Goal: Transaction & Acquisition: Purchase product/service

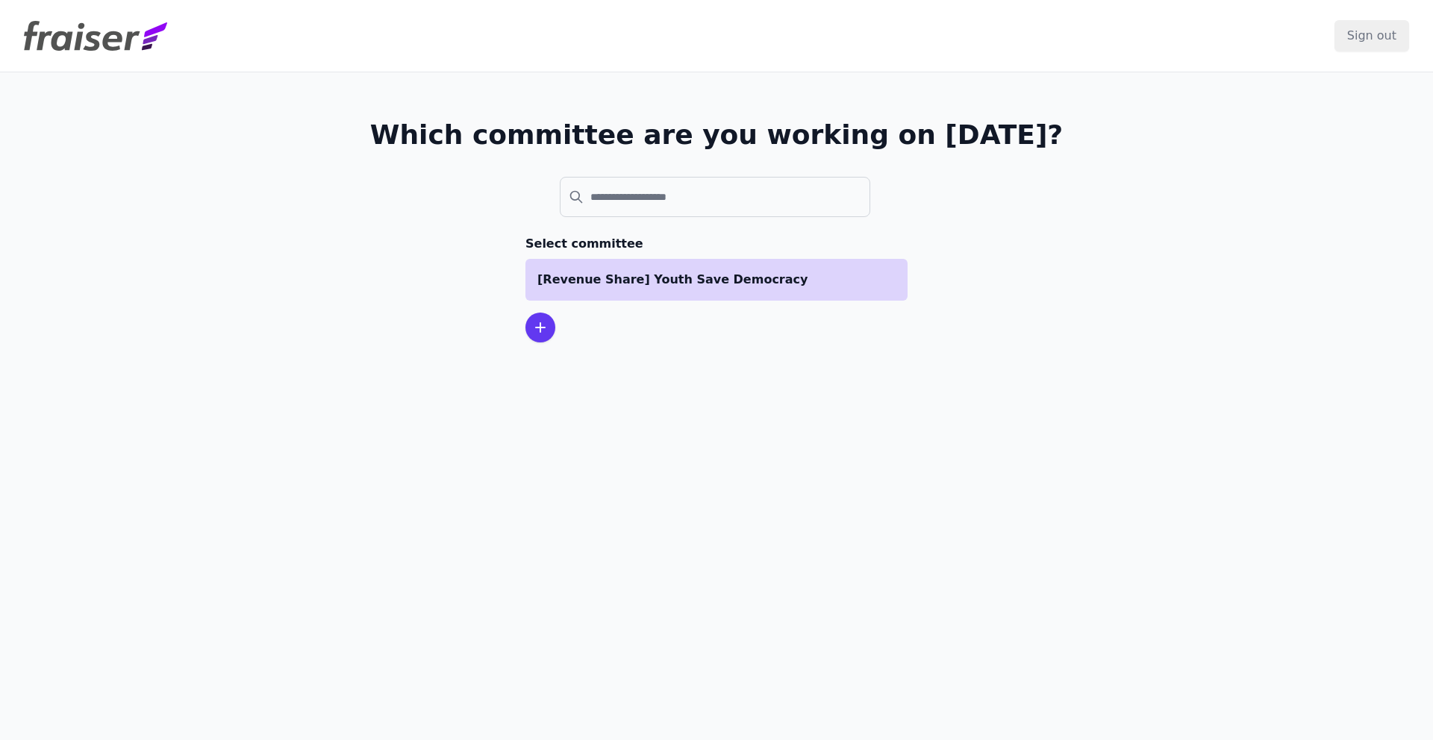
click at [676, 275] on p "[Revenue Share] Youth Save Democracy" at bounding box center [716, 280] width 358 height 18
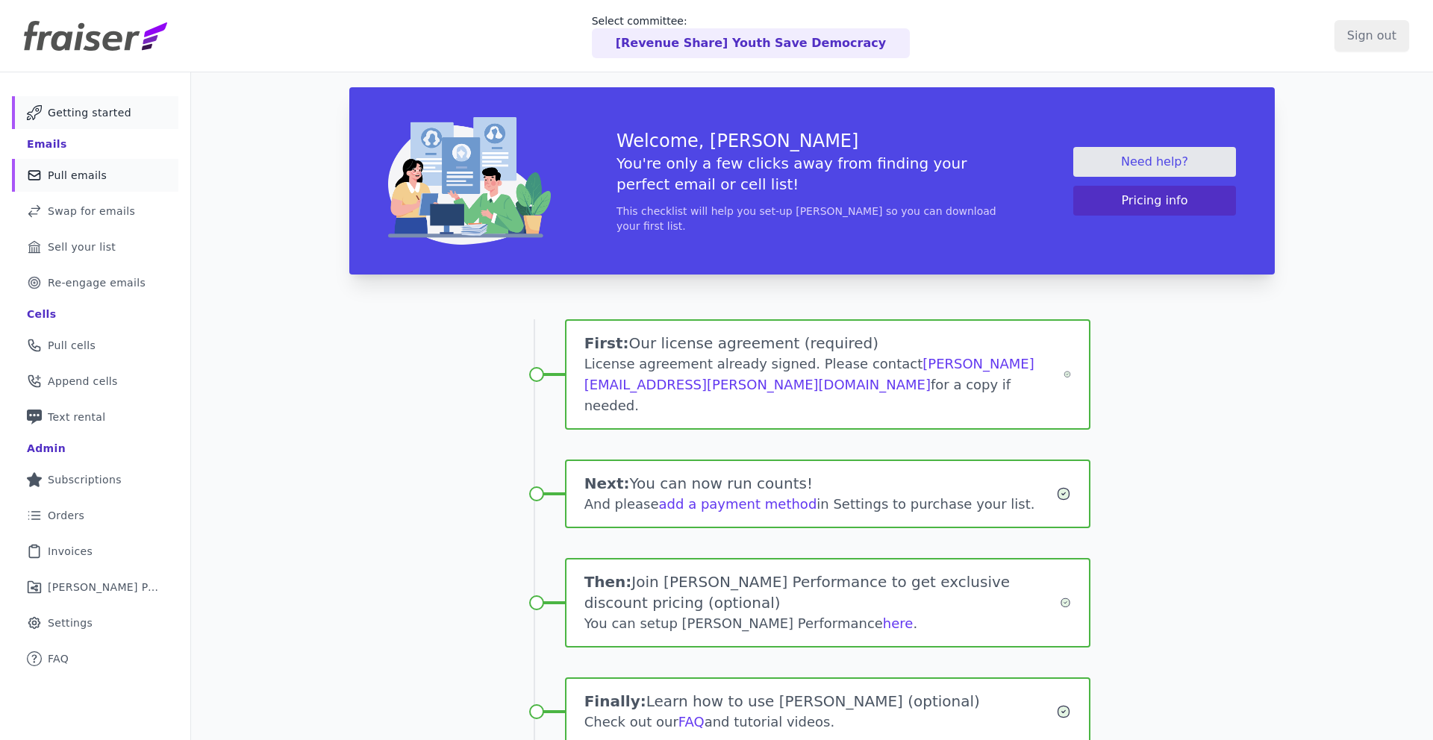
click at [78, 177] on span "Pull emails" at bounding box center [77, 175] width 59 height 15
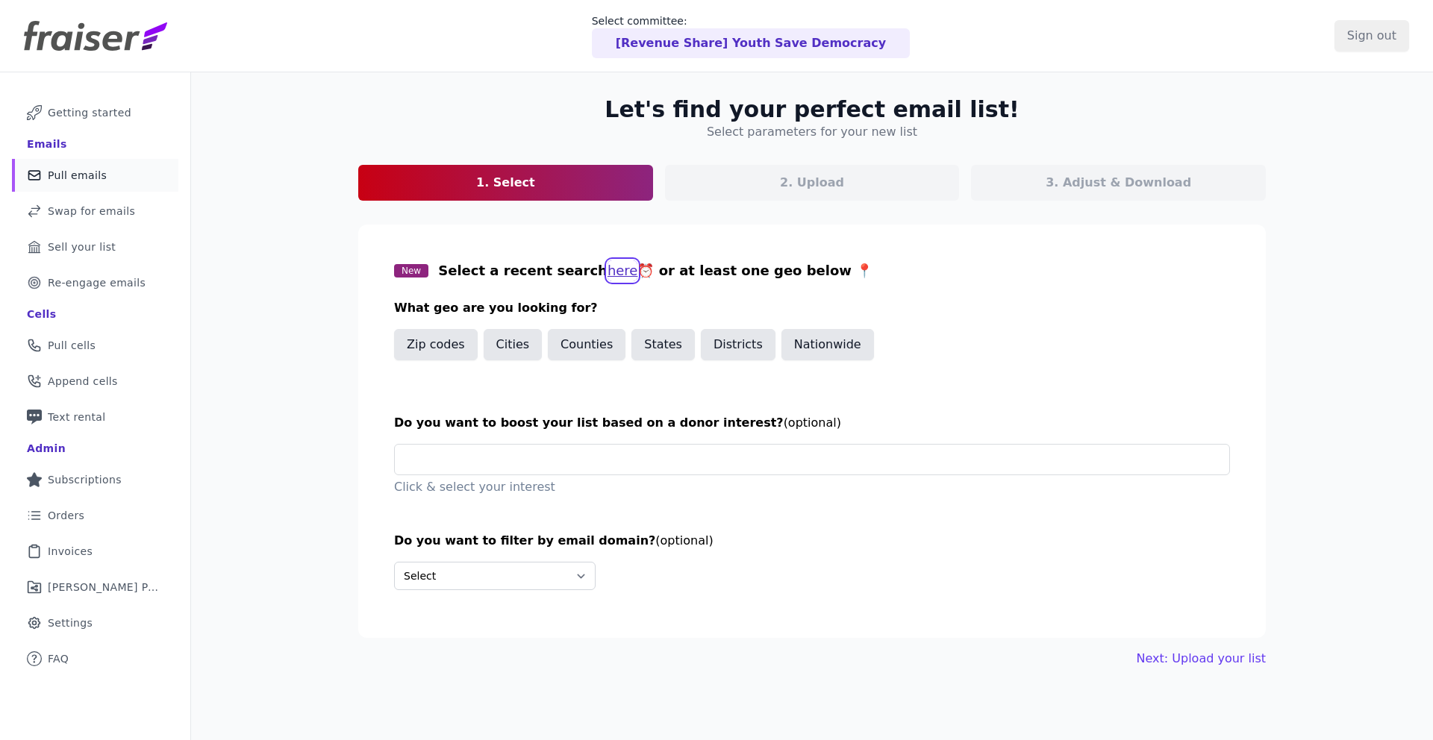
click at [607, 272] on button "here" at bounding box center [622, 270] width 31 height 21
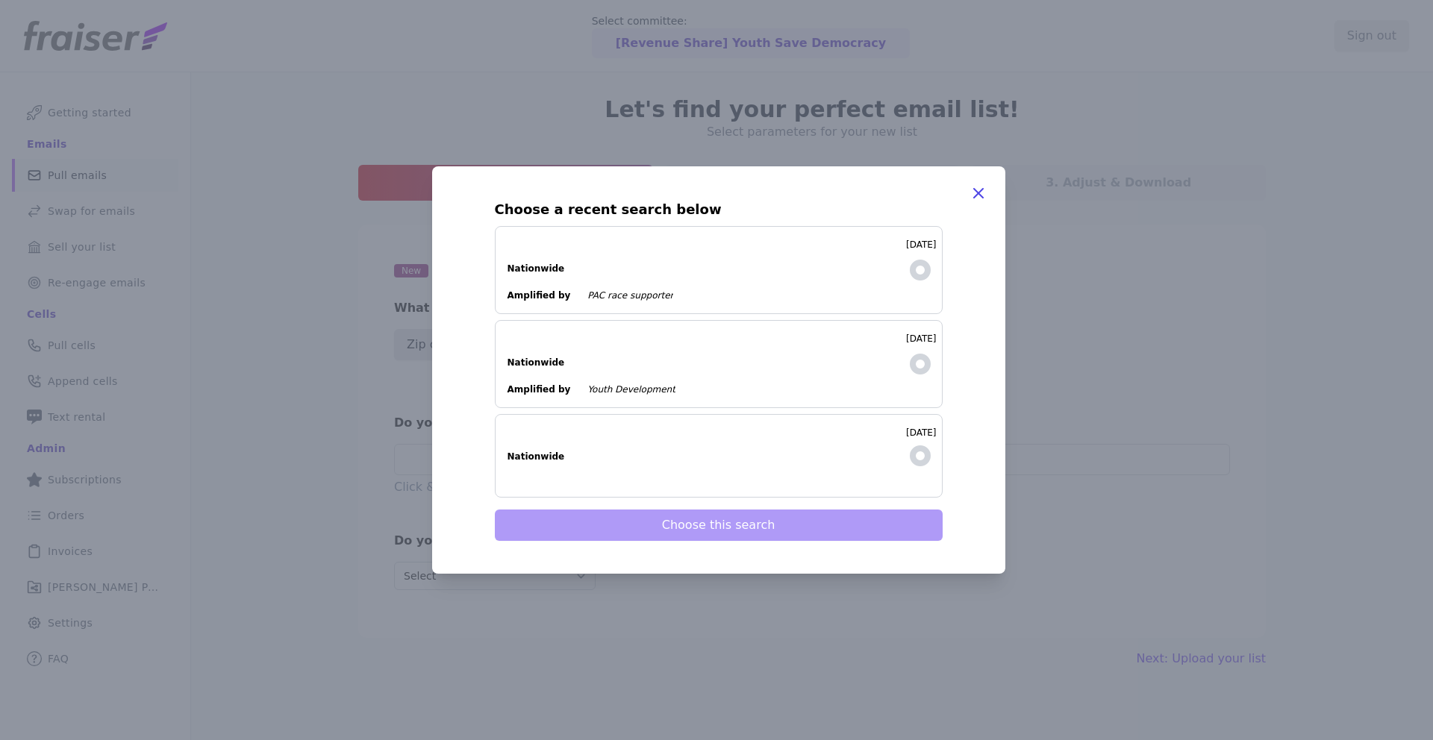
click at [666, 266] on dl "Nationwide" at bounding box center [700, 261] width 387 height 27
click at [0, 0] on input "[DATE] Nationwide Amplified by PAC race supporter" at bounding box center [0, 0] width 0 height 0
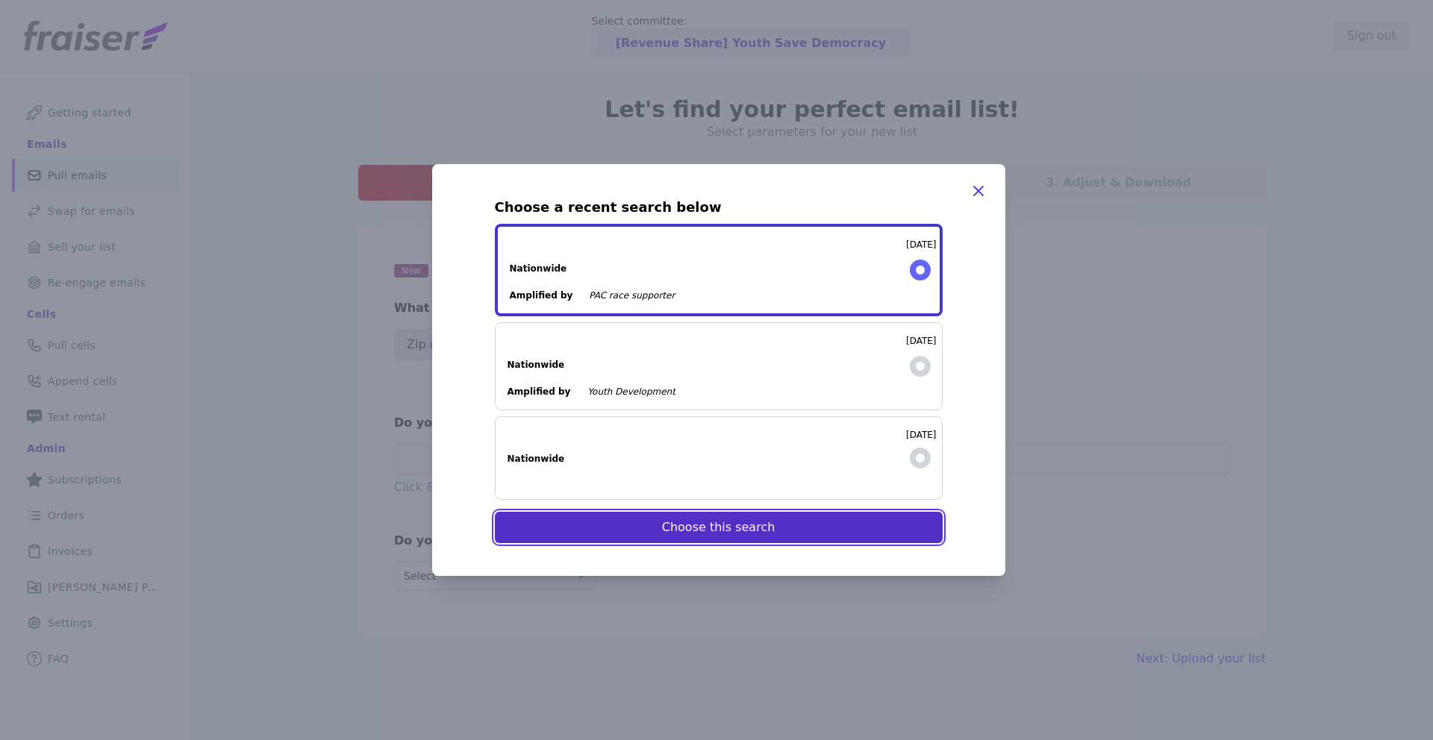
click at [742, 531] on button "Choose this search" at bounding box center [719, 527] width 448 height 31
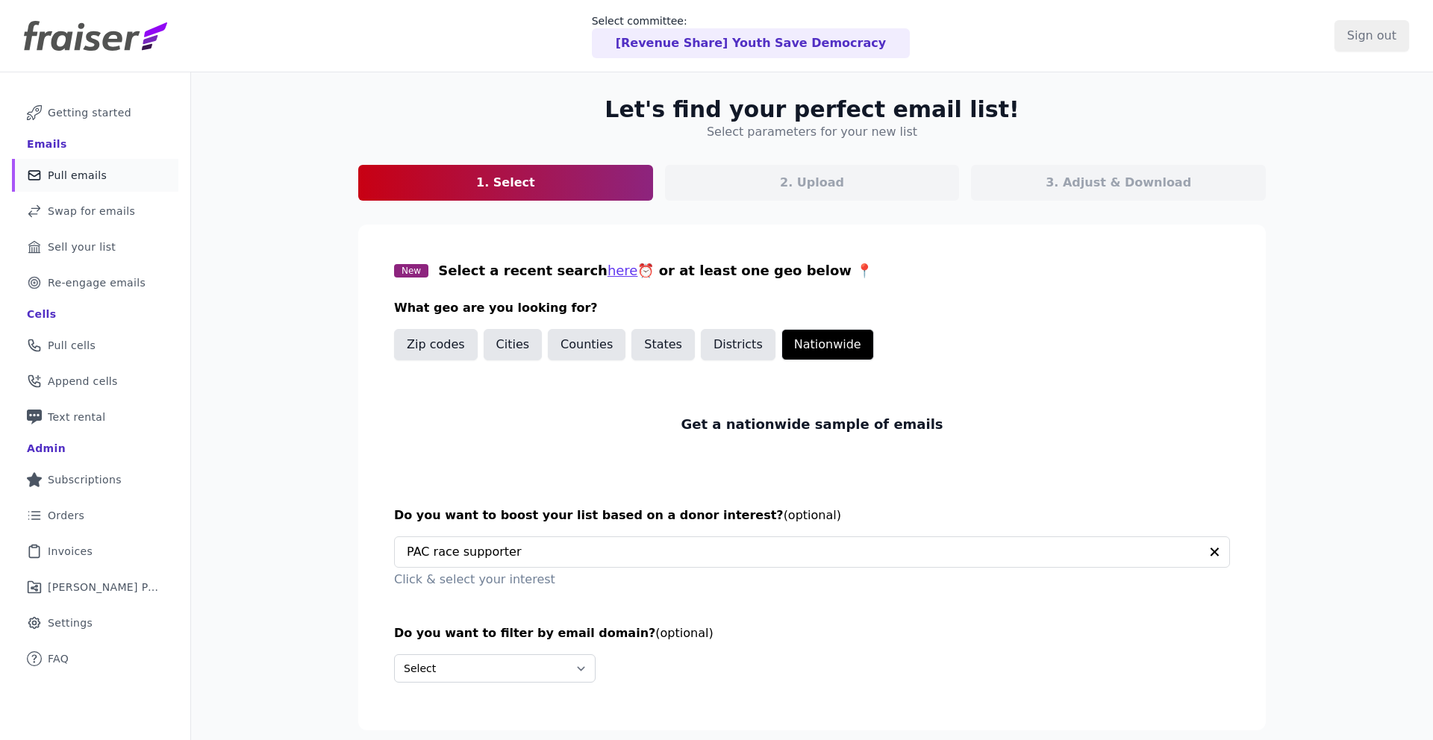
click at [981, 296] on div "New Select a recent search here ⏰ or at least one geo below 📍 What geo are you …" at bounding box center [812, 365] width 836 height 210
click at [607, 275] on button "here" at bounding box center [622, 270] width 31 height 21
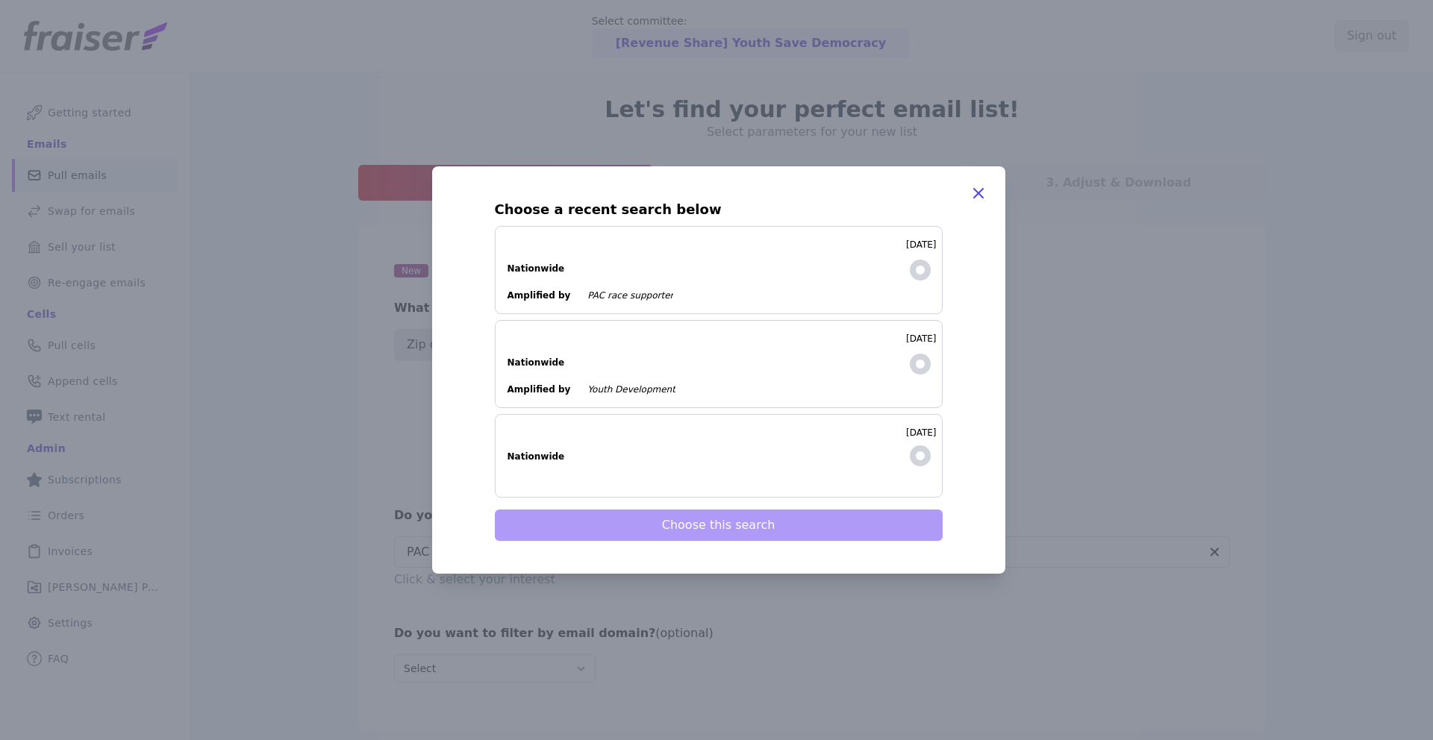
click at [631, 286] on ul "Nationwide Amplified by PAC race supporter" at bounding box center [700, 275] width 387 height 54
click at [0, 0] on input "[DATE] Nationwide Amplified by PAC race supporter" at bounding box center [0, 0] width 0 height 0
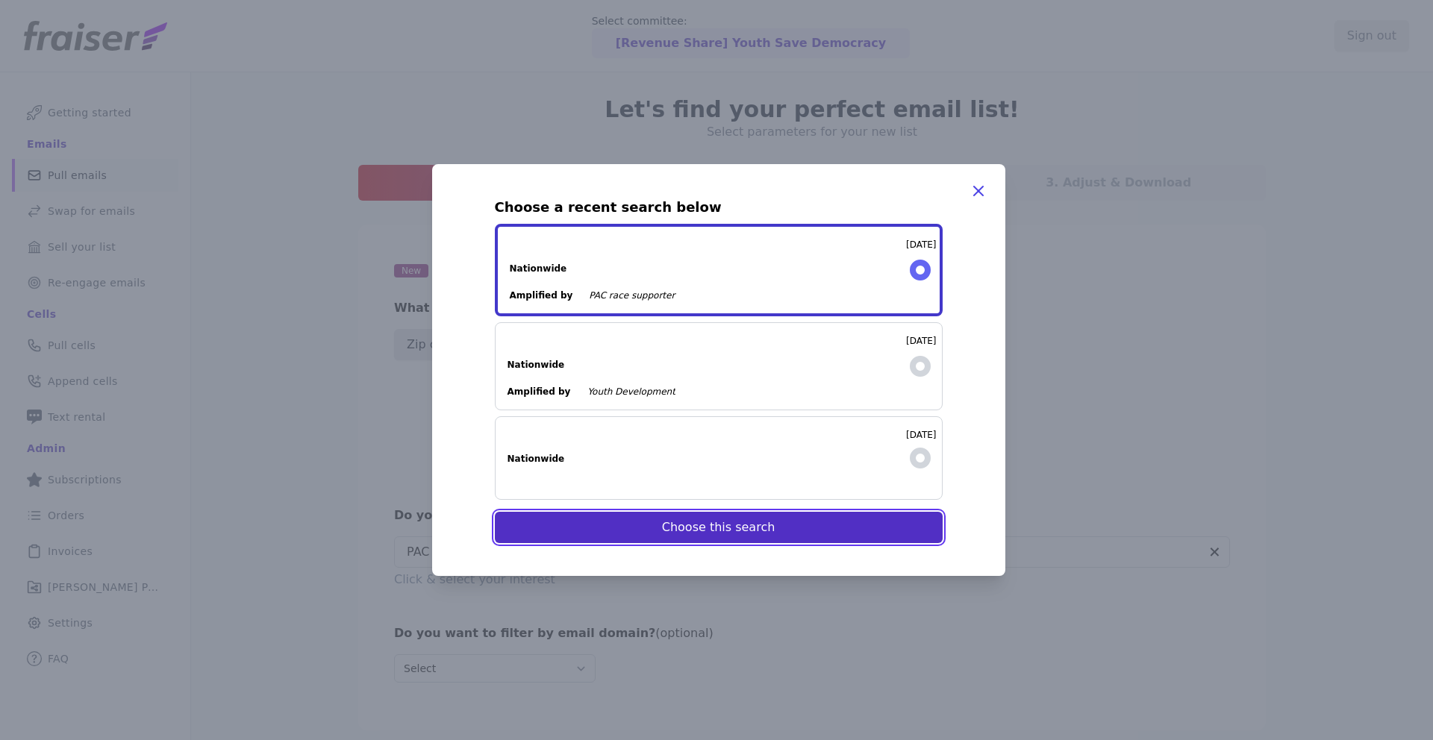
click at [719, 536] on button "Choose this search" at bounding box center [719, 527] width 448 height 31
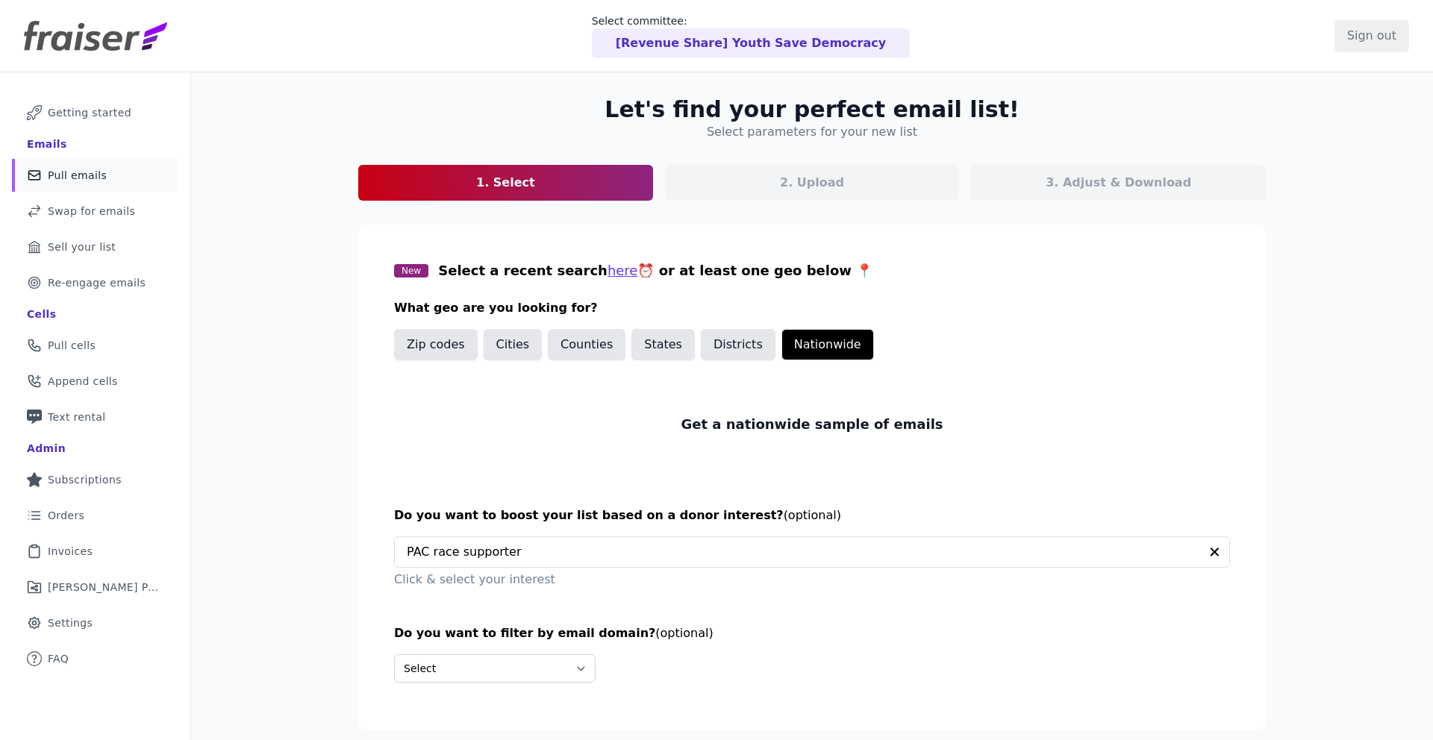
scroll to position [72, 0]
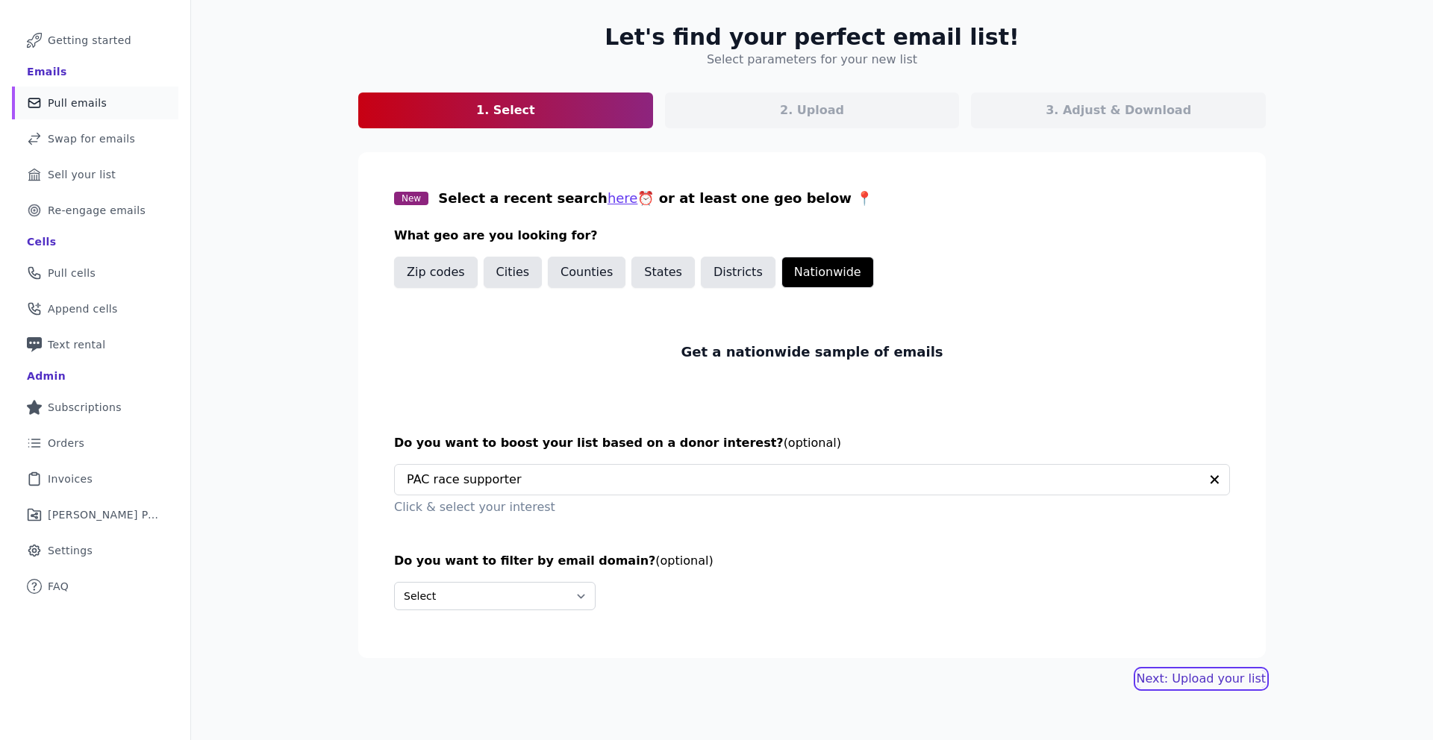
click at [1216, 672] on link "Next: Upload your list" at bounding box center [1200, 679] width 129 height 18
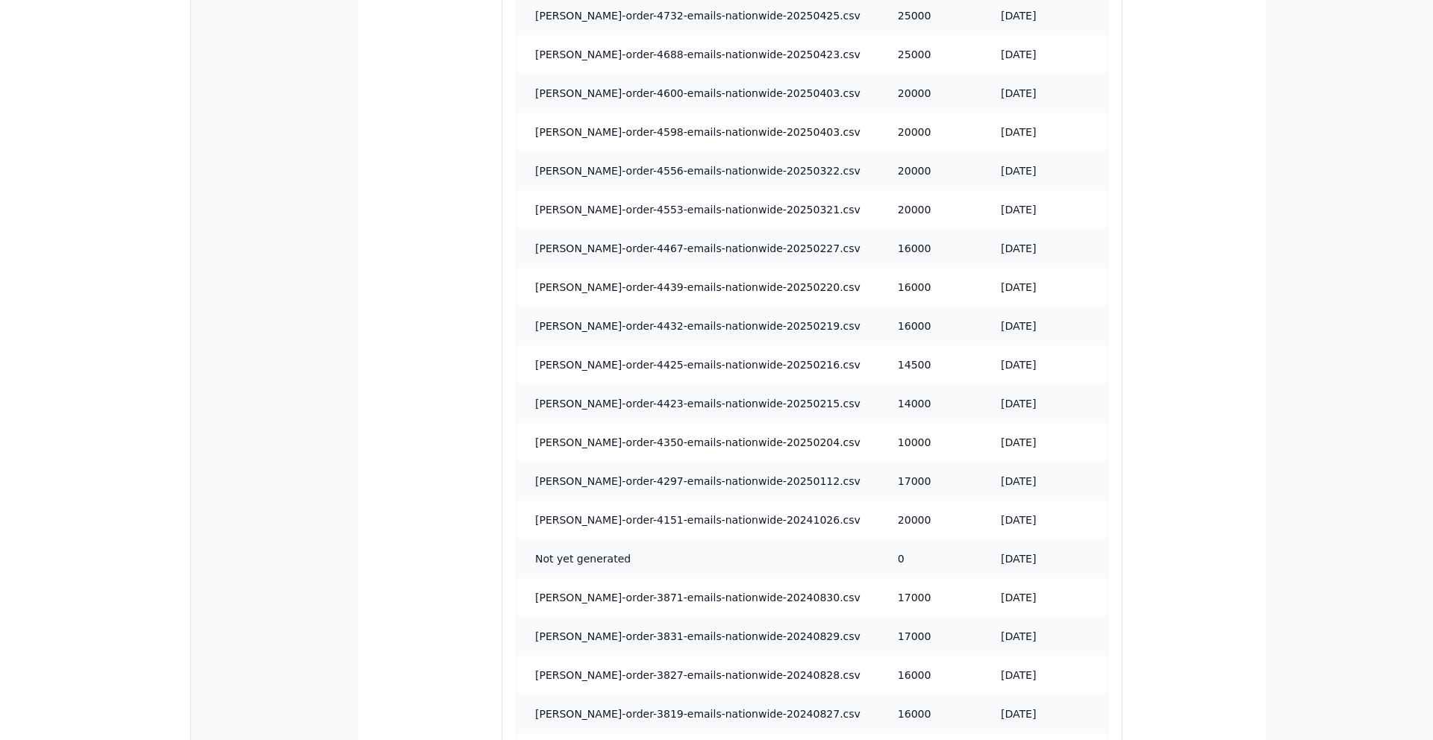
scroll to position [1700, 0]
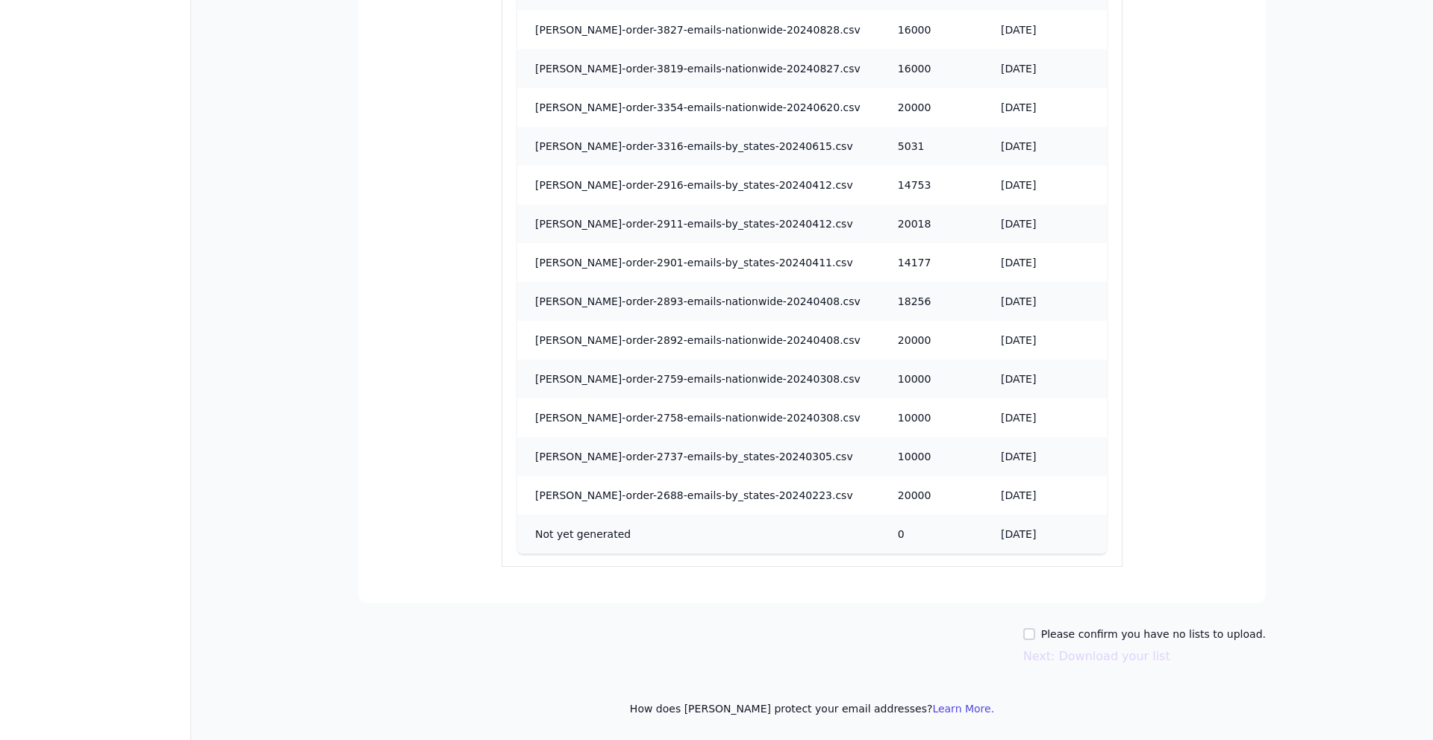
click at [1086, 634] on label "Please confirm you have no lists to upload." at bounding box center [1153, 634] width 225 height 15
click at [1035, 634] on input "Please confirm you have no lists to upload." at bounding box center [1029, 634] width 12 height 12
checkbox input "true"
click at [1070, 656] on button "Next: Download your list" at bounding box center [1096, 657] width 147 height 18
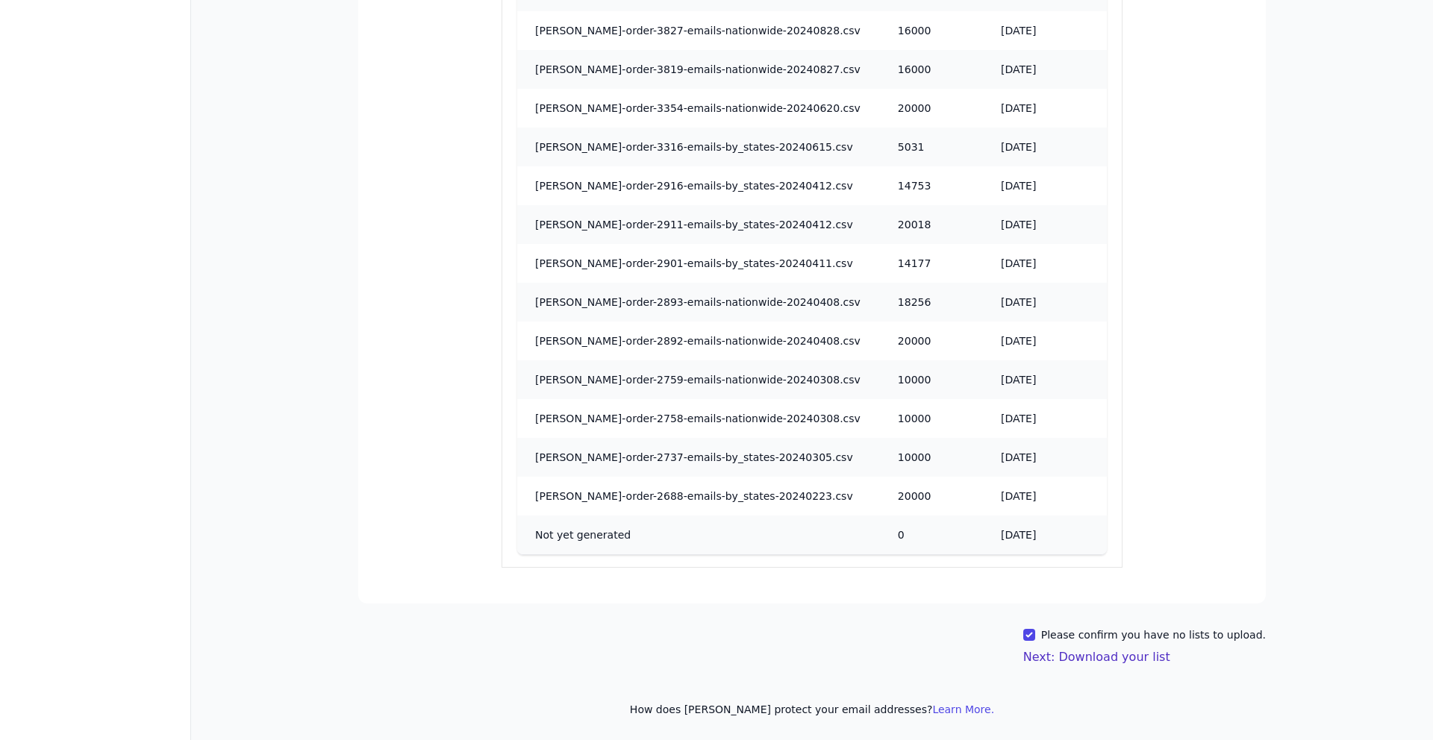
scroll to position [1697, 0]
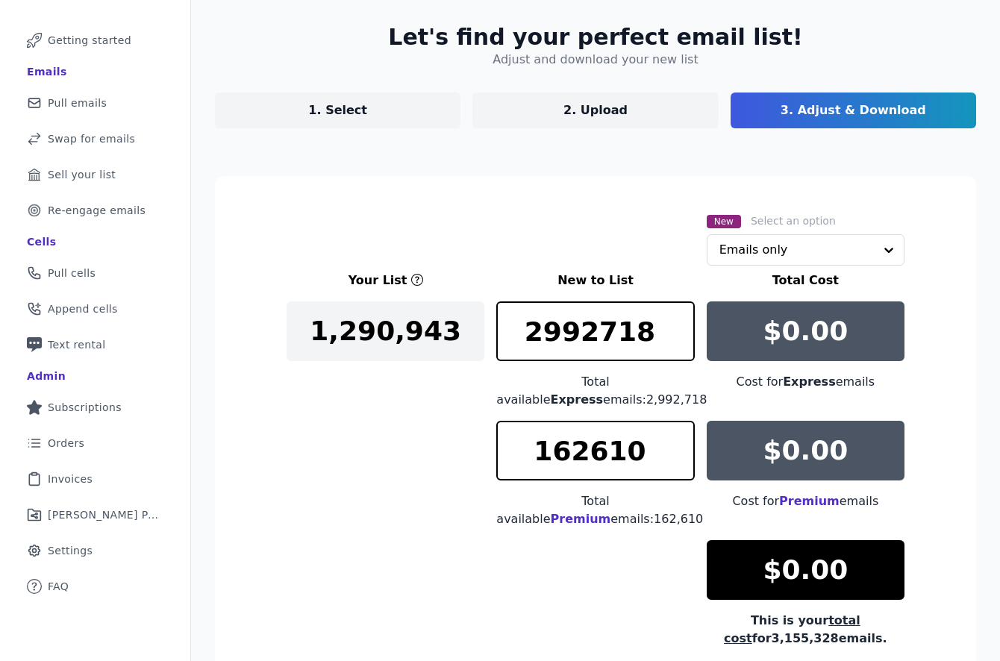
scroll to position [234, 0]
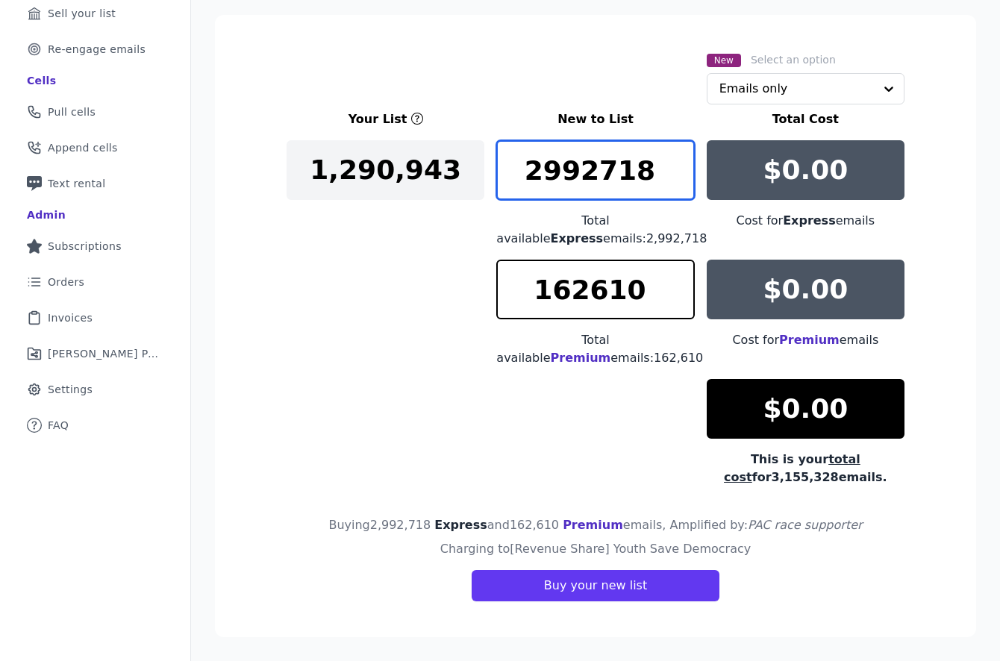
click at [565, 160] on input "2992718" at bounding box center [595, 170] width 198 height 60
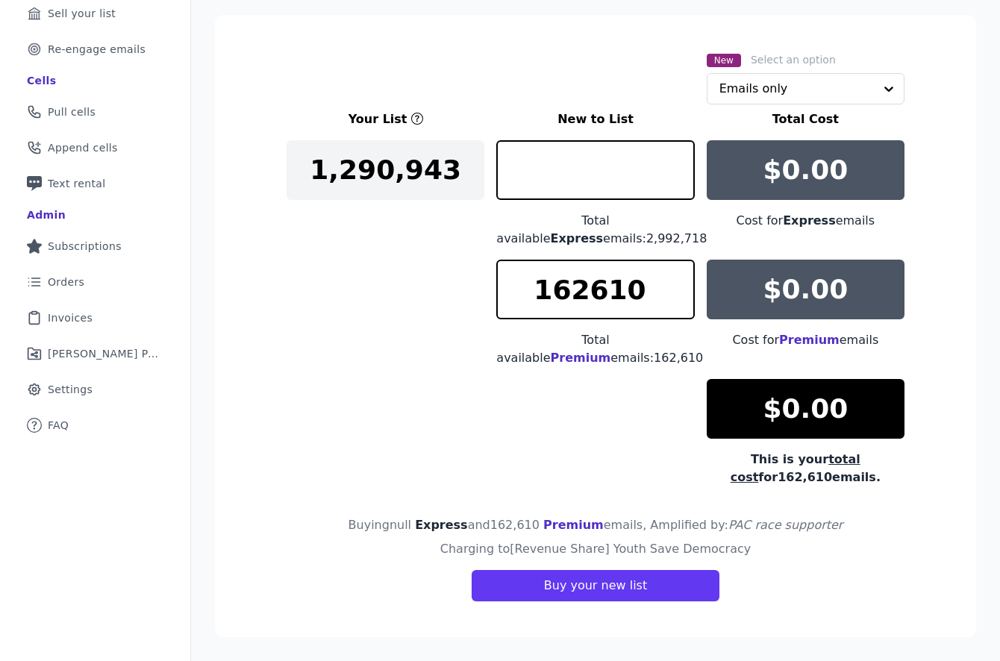
type input "0"
click at [584, 524] on span "Premium" at bounding box center [567, 525] width 60 height 14
click at [445, 528] on span "Express" at bounding box center [434, 525] width 53 height 14
click at [551, 531] on span "Premium" at bounding box center [567, 525] width 60 height 14
click at [585, 287] on input "162610" at bounding box center [595, 290] width 198 height 60
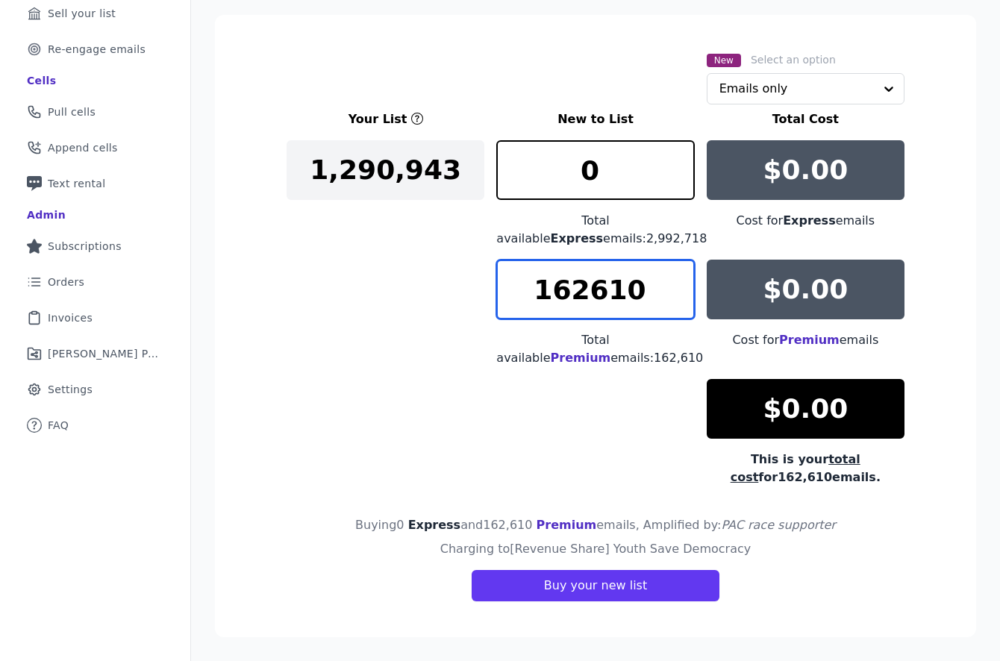
click at [585, 287] on input "162610" at bounding box center [595, 290] width 198 height 60
type input "2"
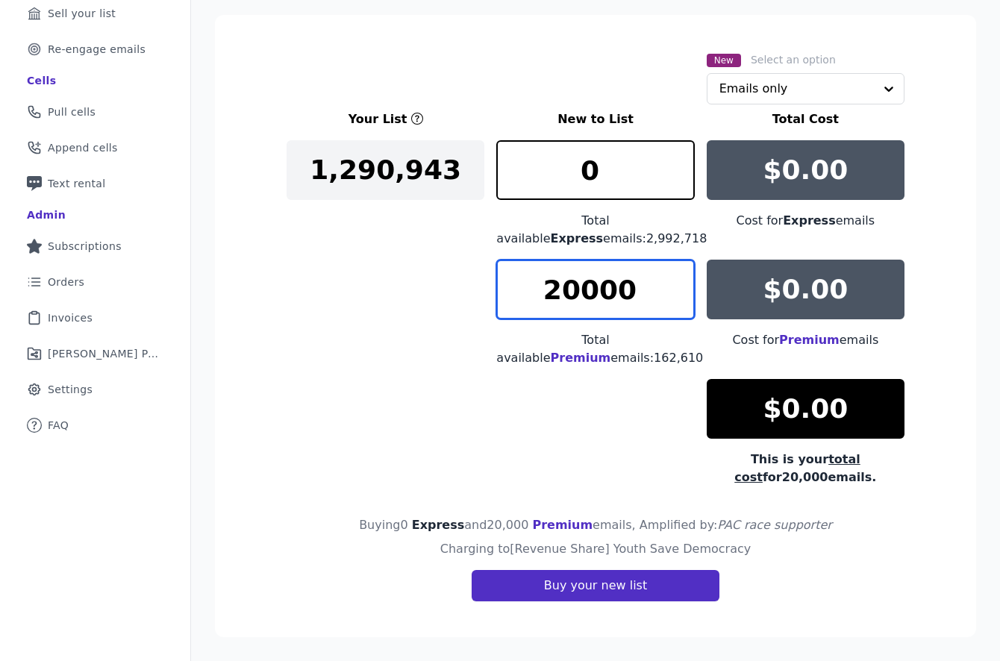
type input "20000"
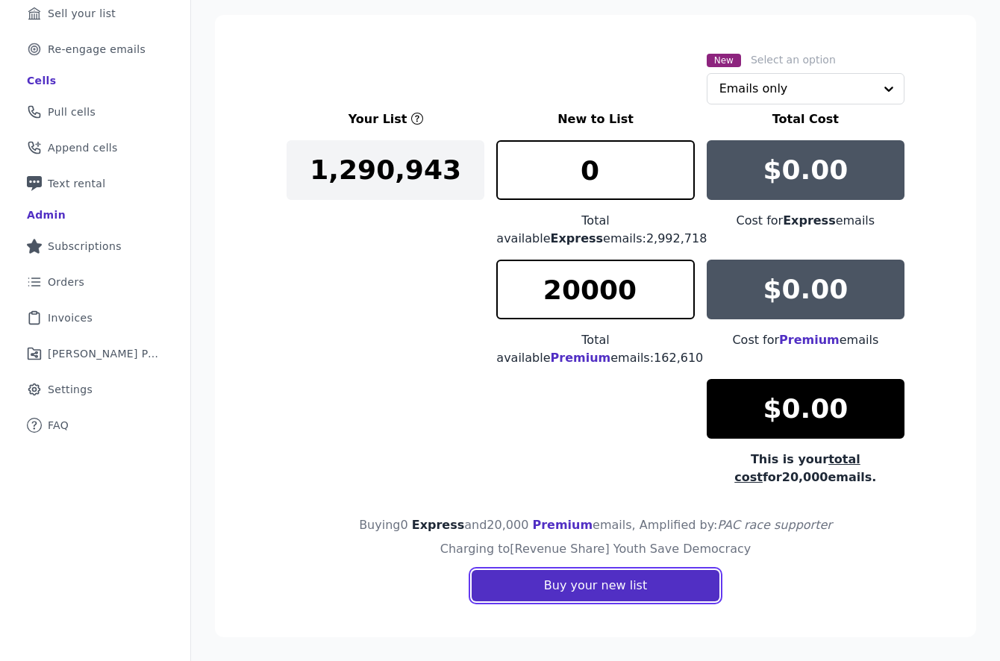
click at [643, 576] on button "Buy your new list" at bounding box center [596, 585] width 248 height 31
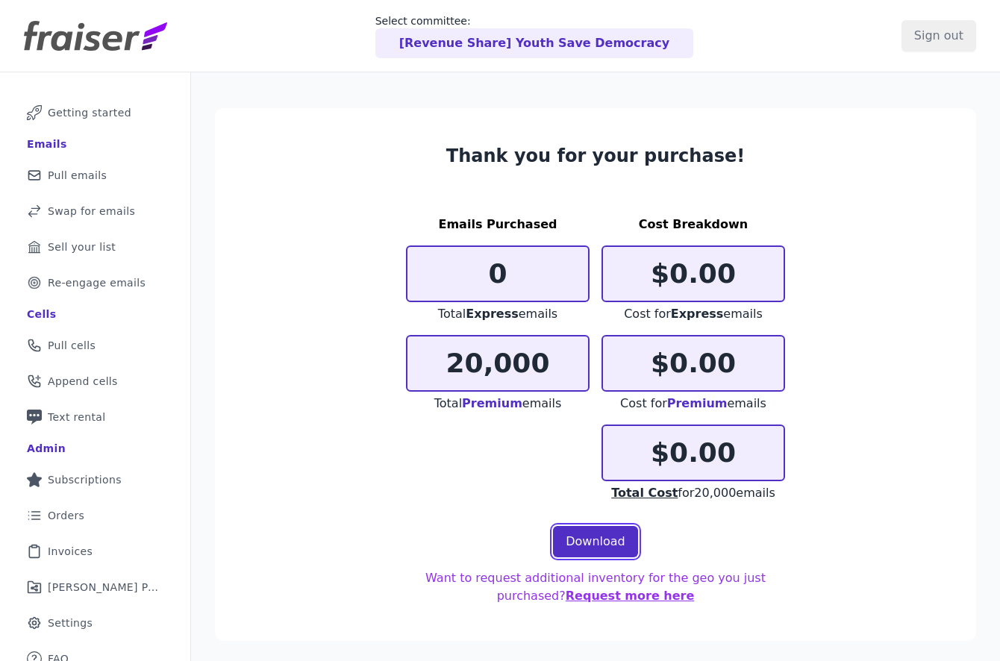
click at [616, 543] on link "Download" at bounding box center [595, 541] width 85 height 31
